Goal: Information Seeking & Learning: Learn about a topic

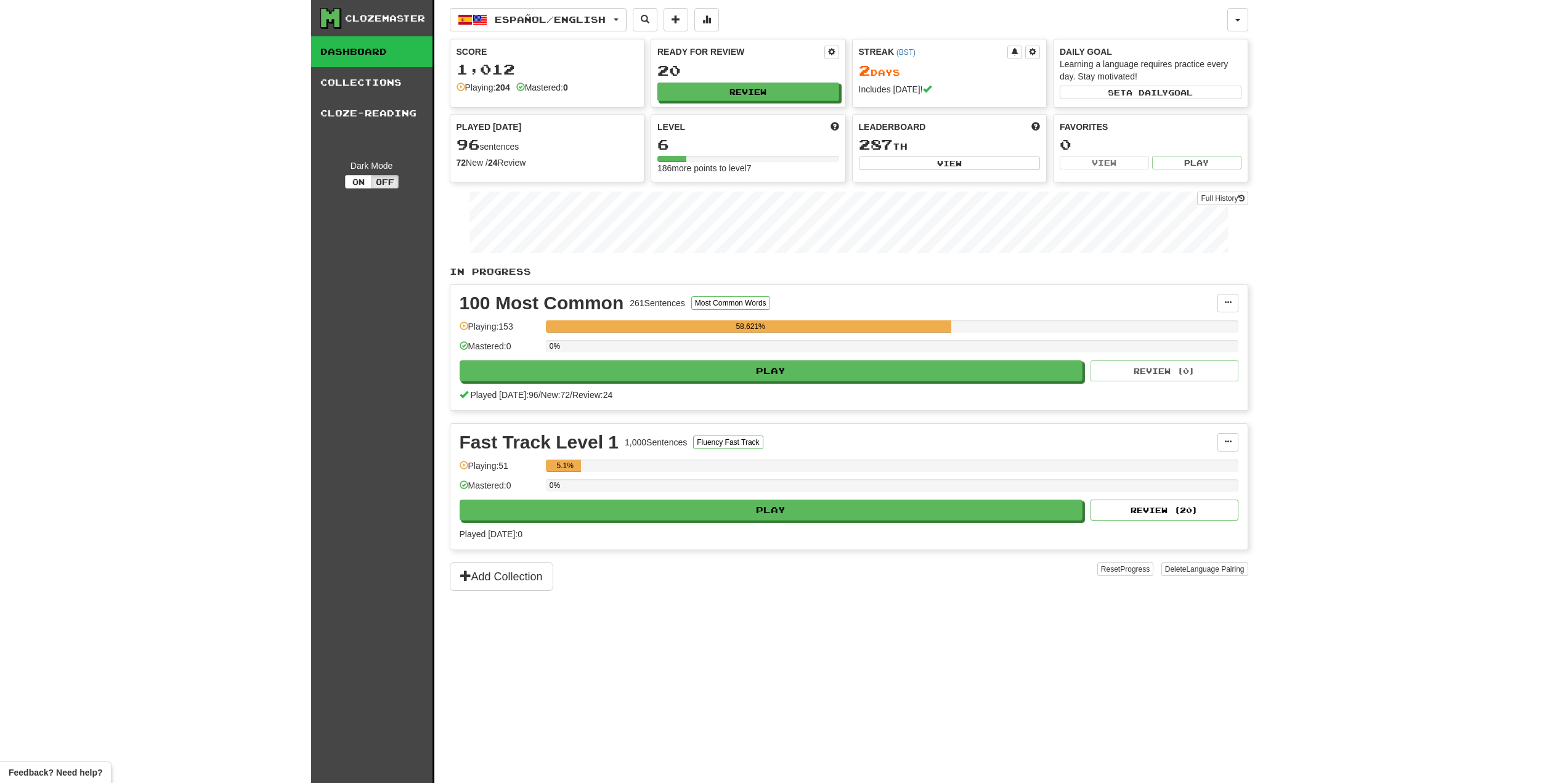
click at [1441, 138] on div "Clozemaster Dashboard Collections Cloze-Reading Dark Mode On Off Dashboard Coll…" at bounding box center [784, 391] width 1568 height 783
drag, startPoint x: 468, startPoint y: 68, endPoint x: 518, endPoint y: 65, distance: 50.1
click at [518, 65] on div "1,012" at bounding box center [547, 70] width 181 height 16
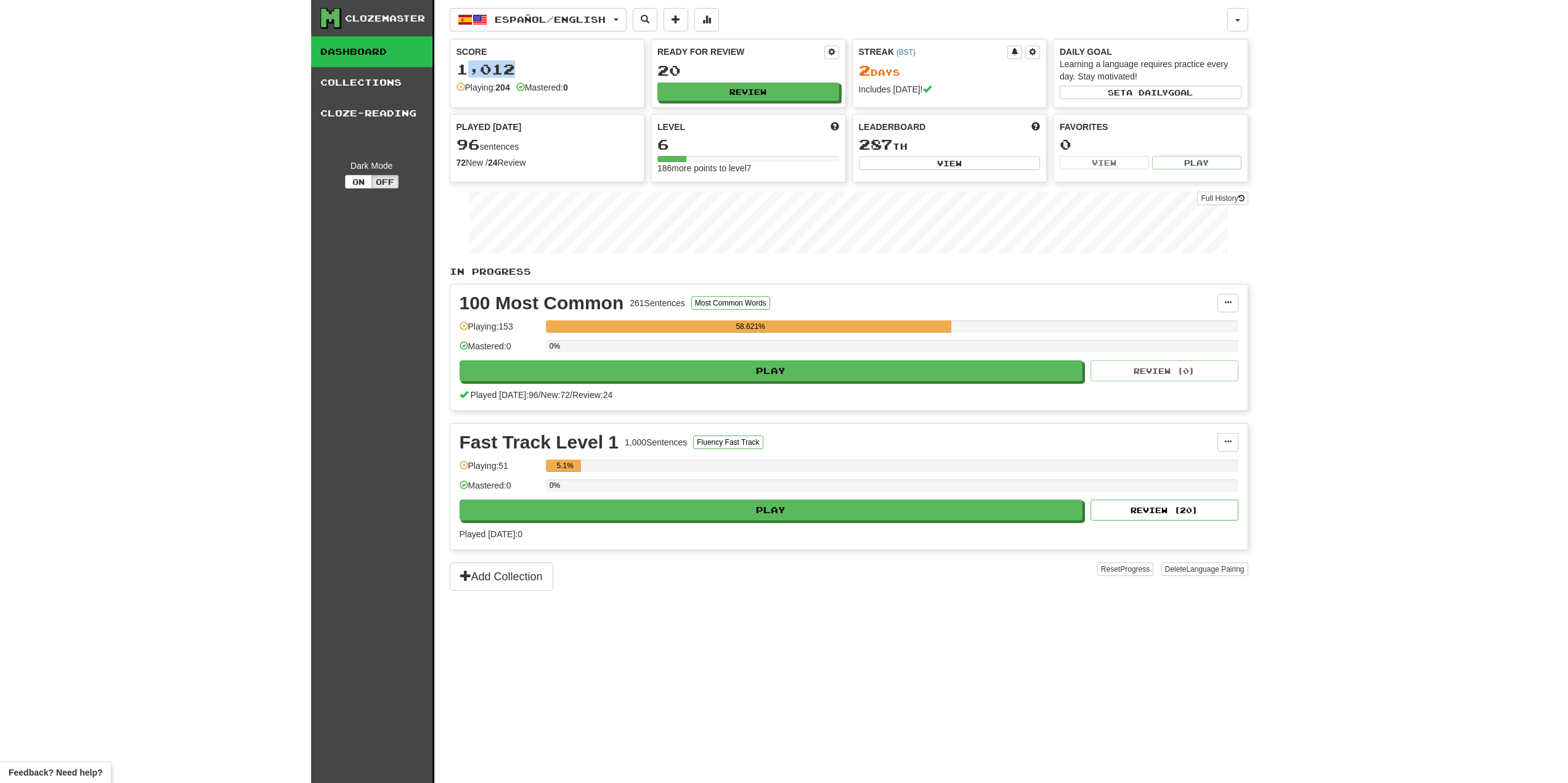
click at [573, 63] on div "1,012" at bounding box center [547, 70] width 181 height 16
drag, startPoint x: 465, startPoint y: 144, endPoint x: 547, endPoint y: 144, distance: 82.0
click at [547, 144] on div "96 sentences" at bounding box center [547, 145] width 181 height 16
click at [564, 144] on div "96 sentences" at bounding box center [547, 145] width 181 height 16
